Goal: Task Accomplishment & Management: Manage account settings

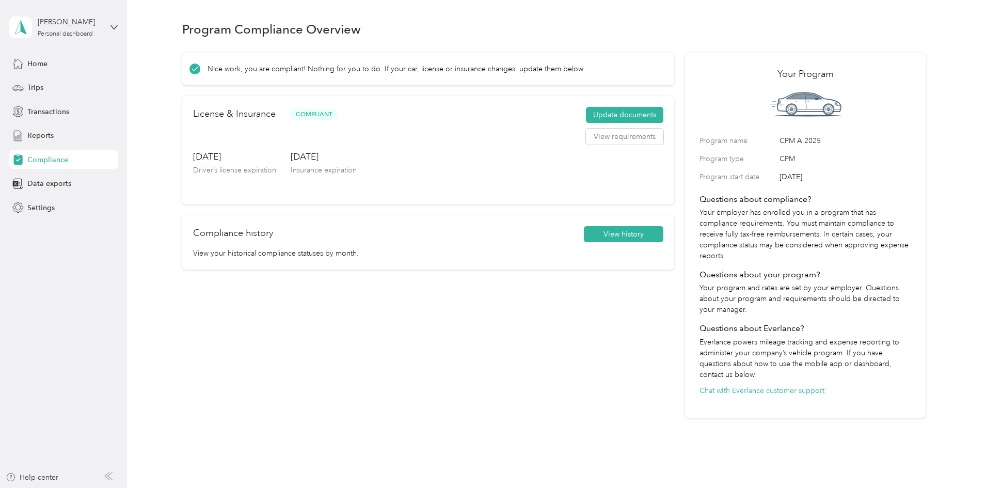
scroll to position [13, 0]
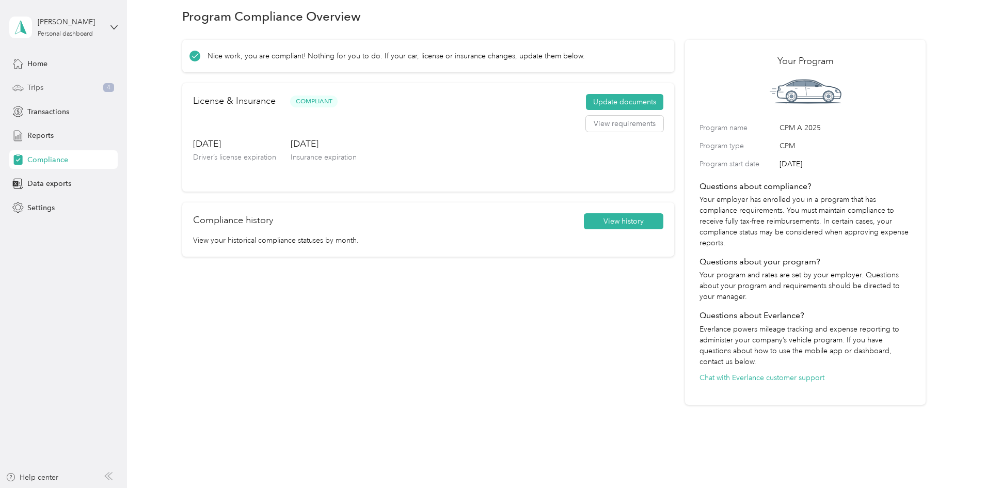
click at [40, 88] on span "Trips" at bounding box center [35, 87] width 16 height 11
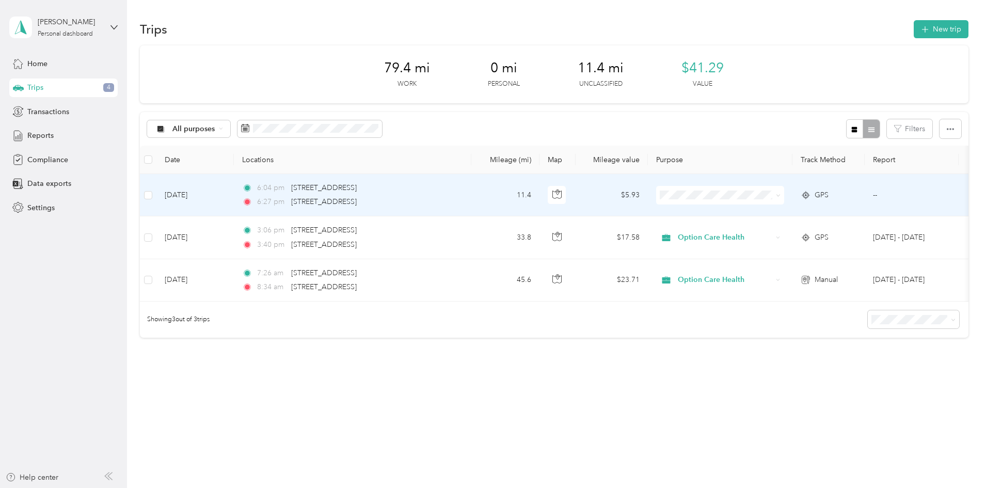
click at [780, 191] on span at bounding box center [778, 194] width 5 height 9
click at [780, 192] on span at bounding box center [778, 194] width 5 height 9
click at [786, 210] on span "Option Care Health" at bounding box center [798, 208] width 95 height 11
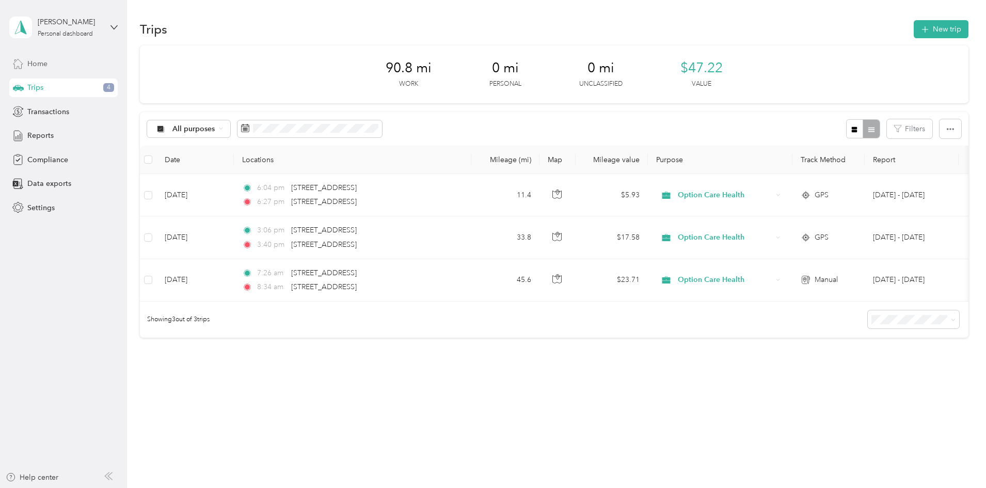
click at [35, 61] on span "Home" at bounding box center [37, 63] width 20 height 11
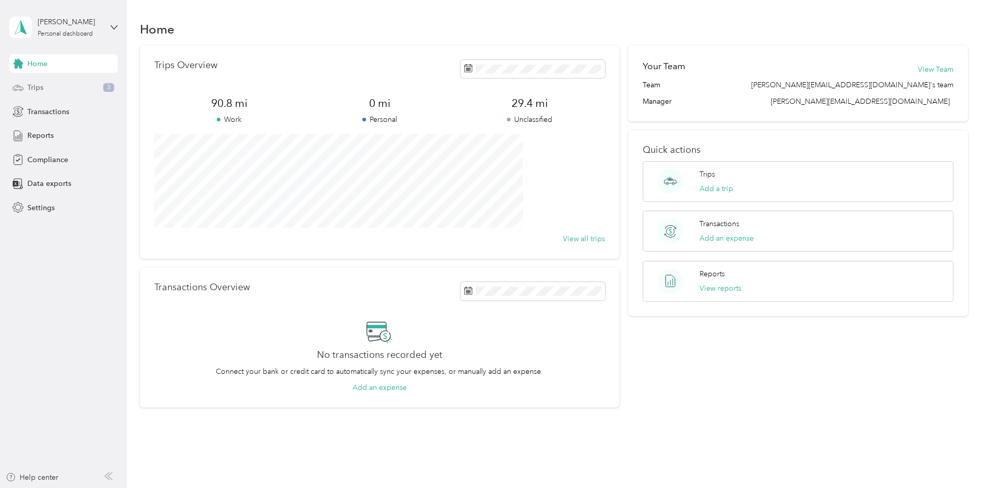
click at [49, 82] on div "Trips 3" at bounding box center [63, 87] width 108 height 19
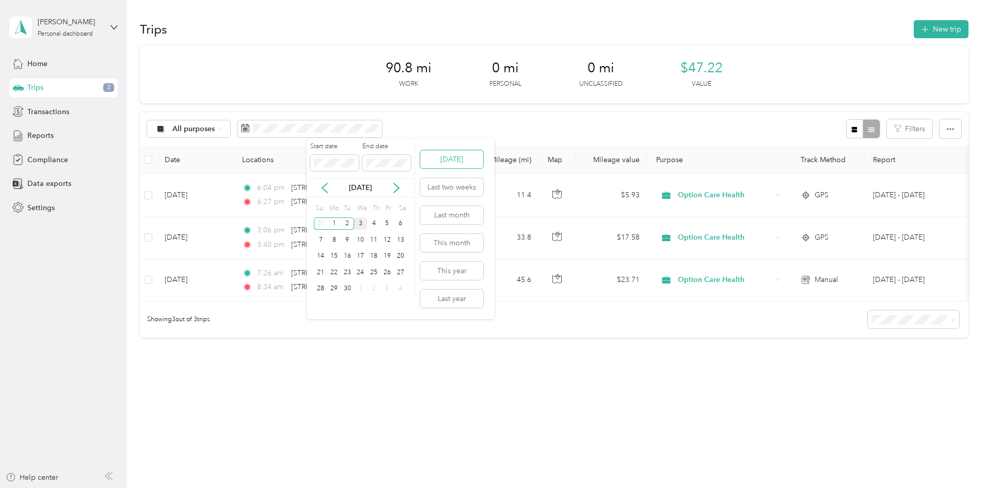
click at [449, 159] on button "Today" at bounding box center [451, 159] width 63 height 18
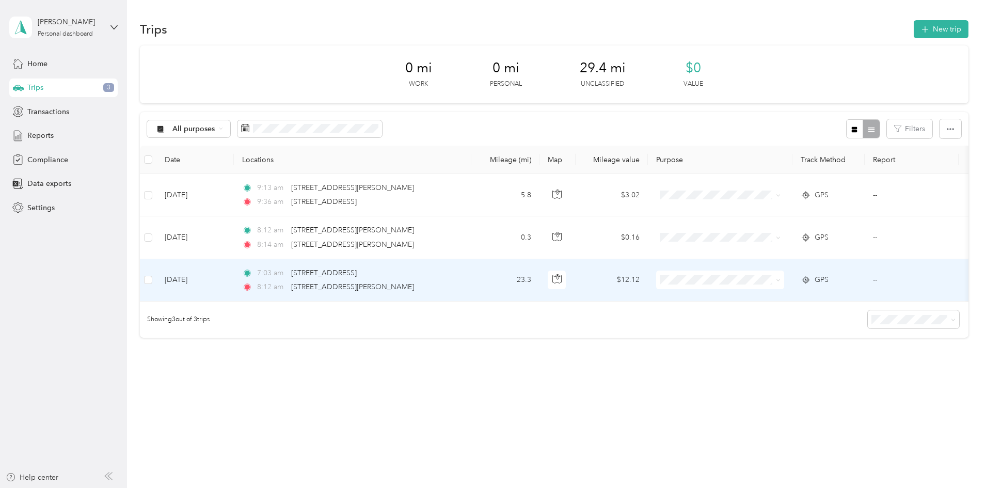
click at [780, 282] on icon at bounding box center [778, 280] width 5 height 5
click at [809, 300] on span "Option Care Health" at bounding box center [798, 299] width 95 height 11
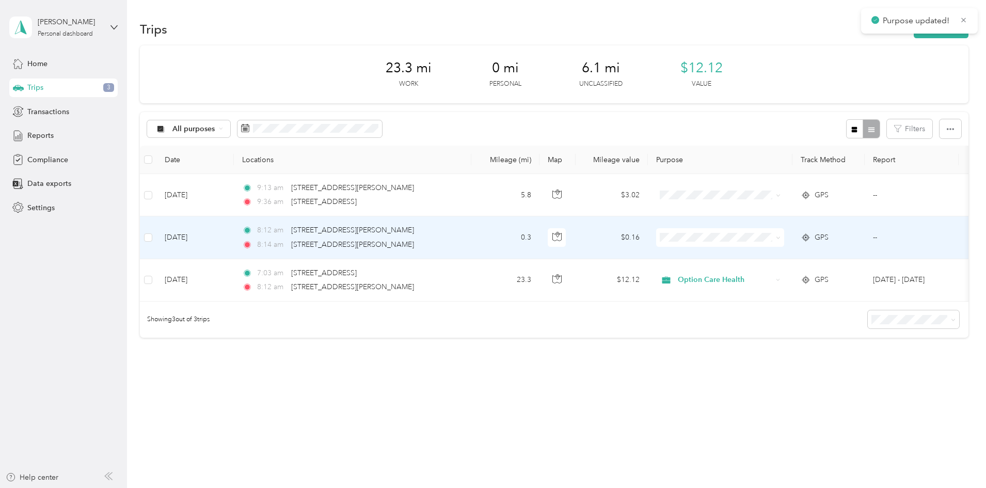
click at [780, 238] on span at bounding box center [776, 237] width 8 height 11
click at [784, 236] on span at bounding box center [720, 237] width 128 height 19
click at [780, 235] on icon at bounding box center [778, 237] width 5 height 5
click at [818, 254] on span "Option Care Health" at bounding box center [798, 256] width 95 height 11
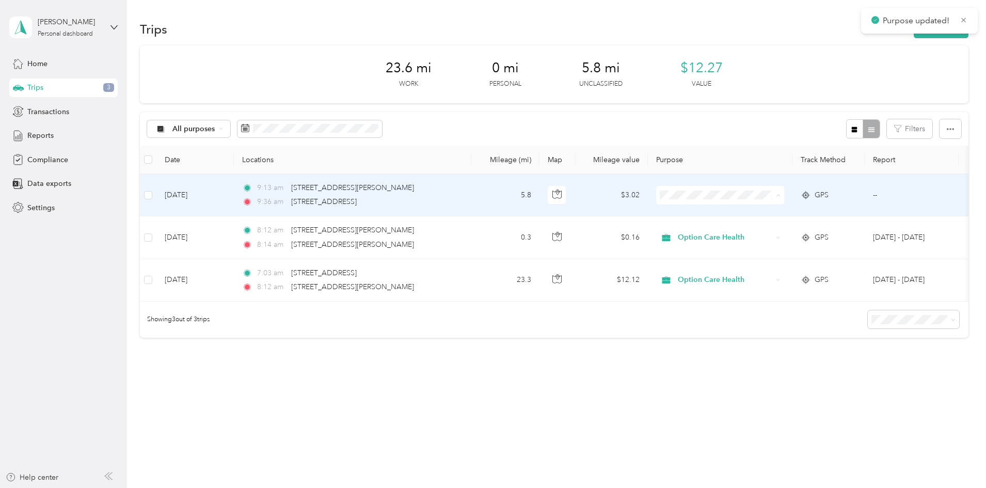
click at [772, 211] on span "Option Care Health" at bounding box center [798, 214] width 95 height 11
